Goal: Navigation & Orientation: Find specific page/section

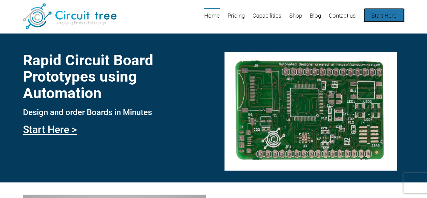
click at [379, 10] on link "Start Here" at bounding box center [384, 15] width 41 height 14
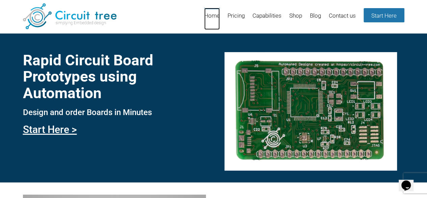
click at [211, 14] on link "Home" at bounding box center [212, 19] width 16 height 22
click at [209, 16] on link "Home" at bounding box center [212, 19] width 16 height 22
